Goal: Task Accomplishment & Management: Use online tool/utility

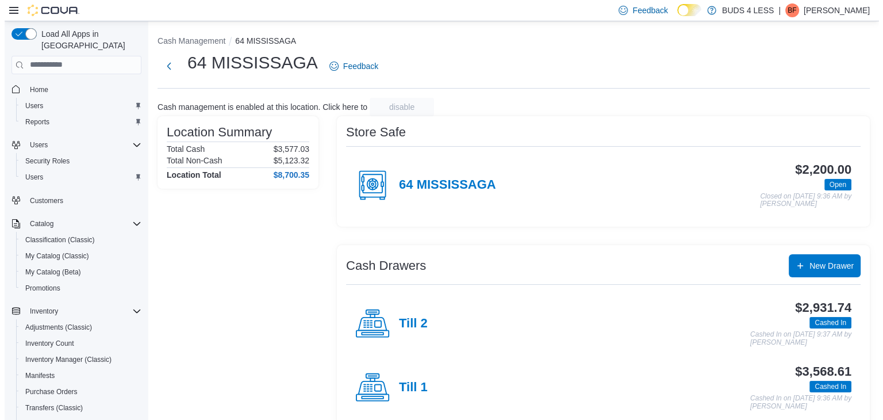
scroll to position [129, 0]
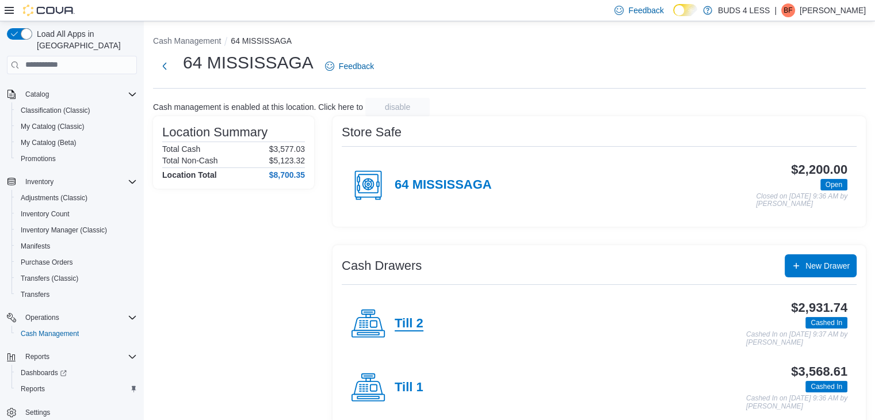
click at [407, 323] on h4 "Till 2" at bounding box center [408, 323] width 29 height 15
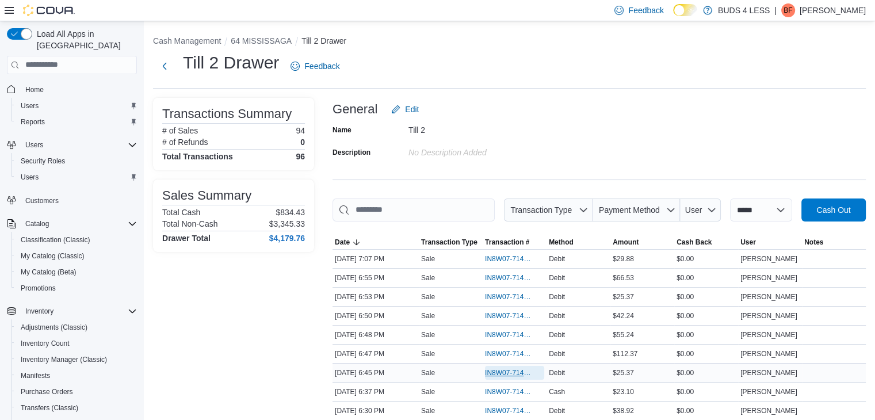
click at [506, 369] on span "IN8W07-714173" at bounding box center [509, 372] width 48 height 9
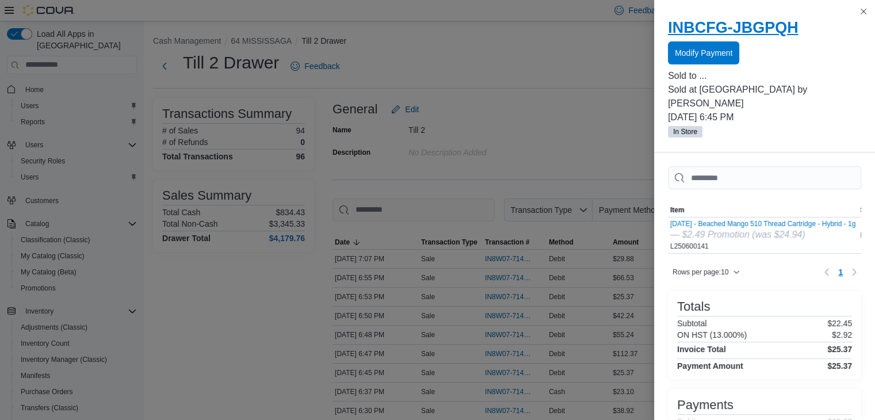
click at [708, 21] on h2 "INBCFG-JBGPQH" at bounding box center [764, 27] width 193 height 18
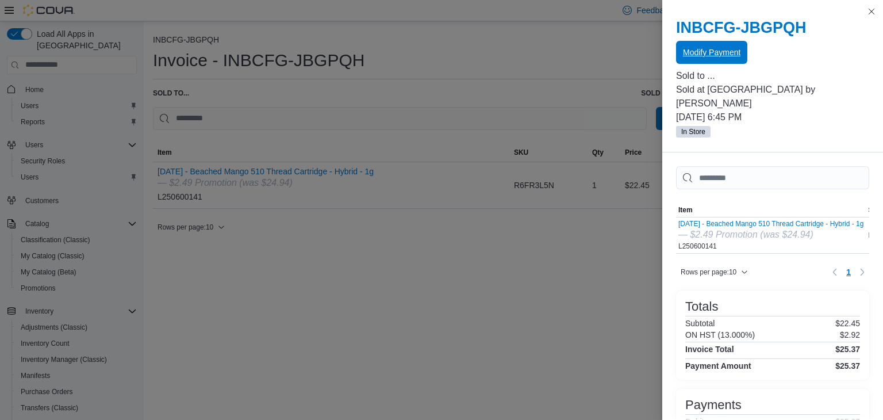
click at [707, 49] on span "Modify Payment" at bounding box center [711, 52] width 57 height 11
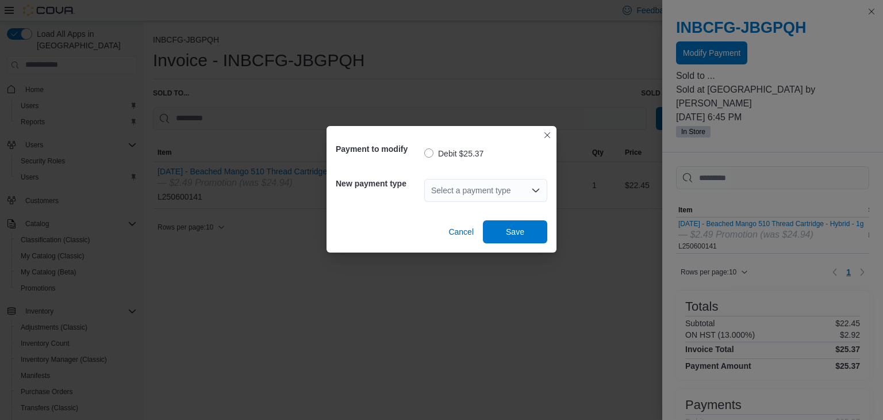
click at [482, 187] on div "Select a payment type" at bounding box center [485, 190] width 123 height 23
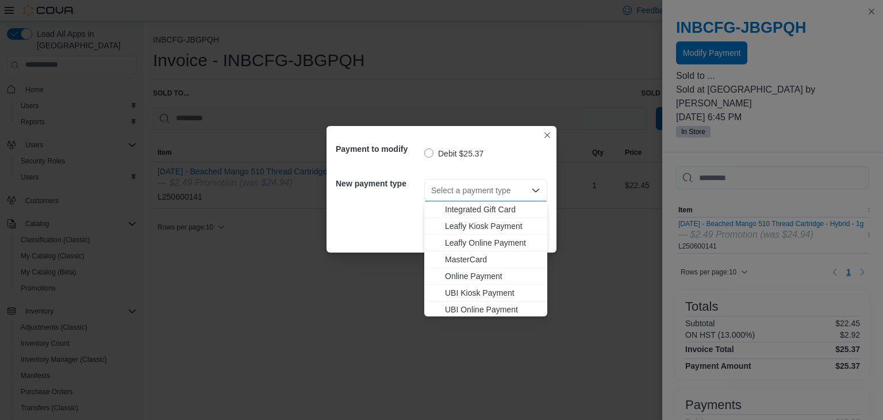
scroll to position [152, 0]
click at [462, 308] on span "Visa" at bounding box center [492, 307] width 95 height 11
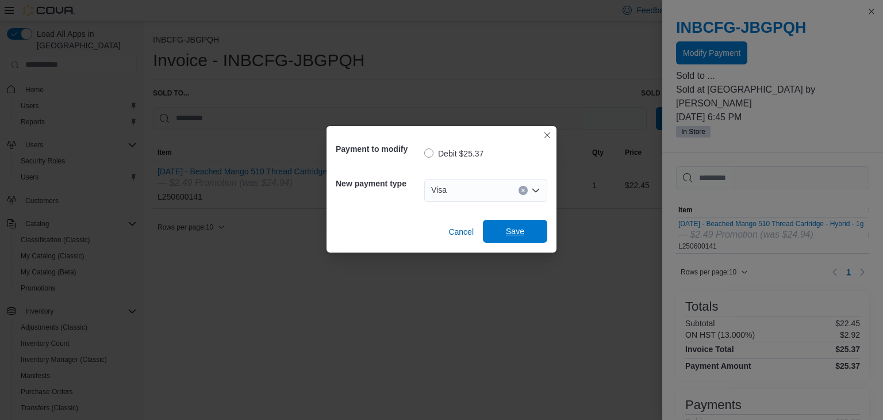
click at [521, 227] on span "Save" at bounding box center [515, 230] width 18 height 11
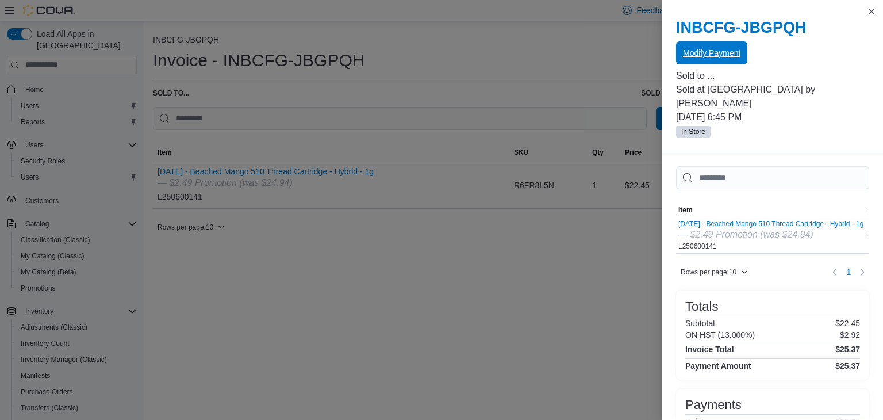
scroll to position [0, 0]
